Goal: Navigation & Orientation: Find specific page/section

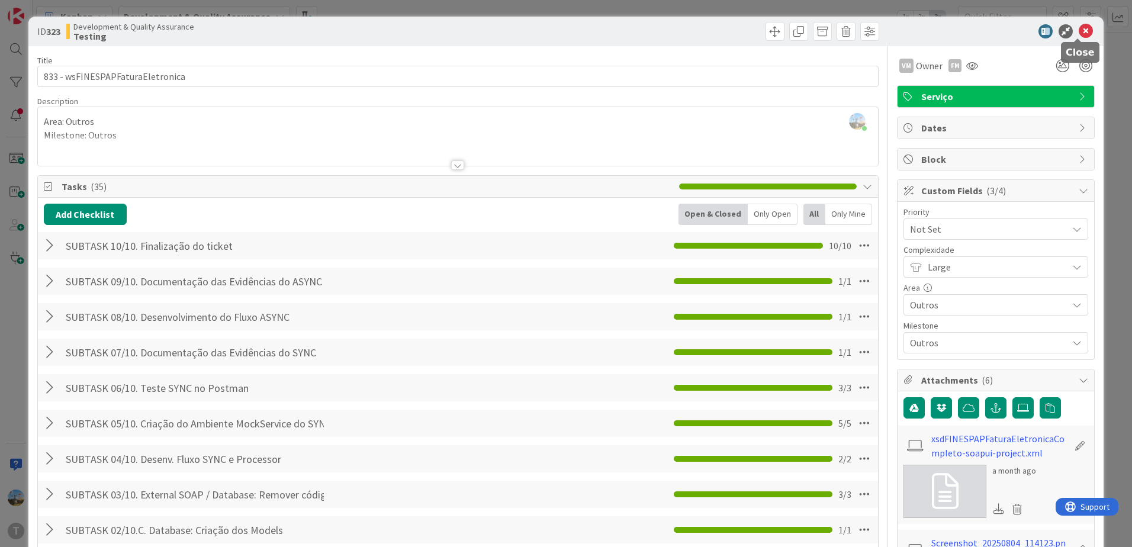
click at [1079, 34] on icon at bounding box center [1086, 31] width 14 height 14
